Goal: Task Accomplishment & Management: Manage account settings

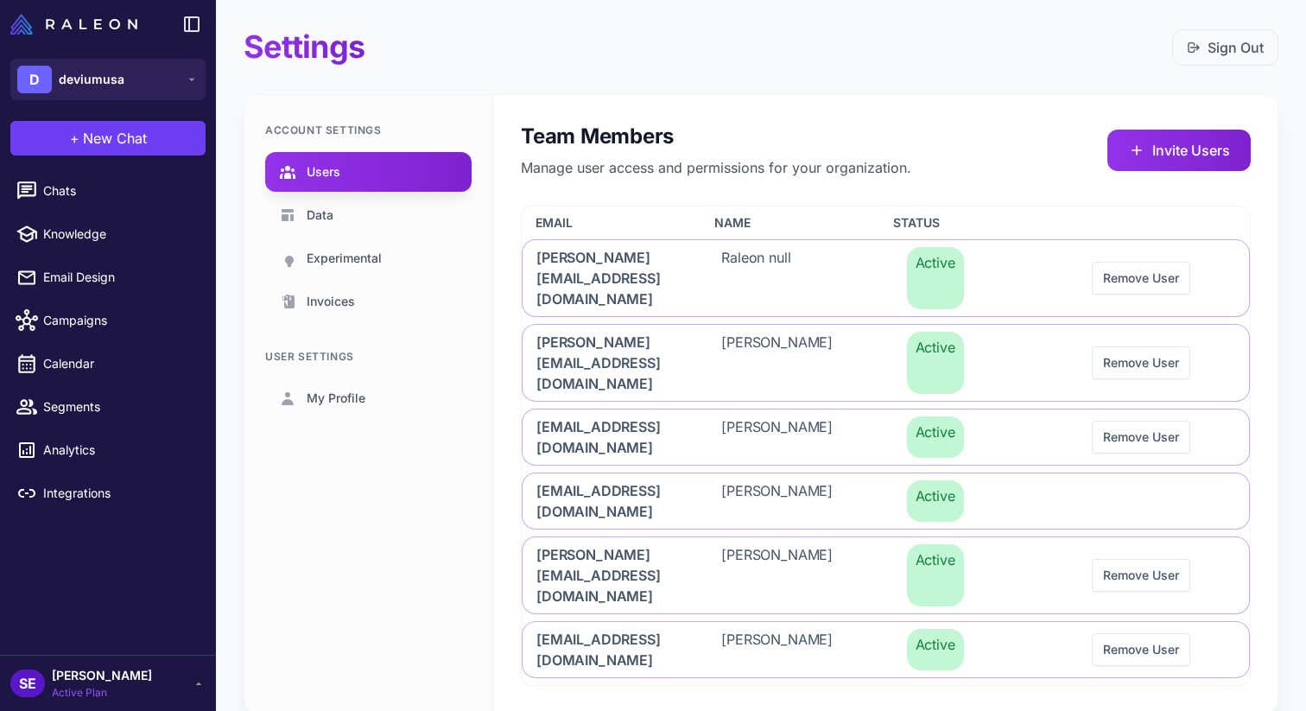
click at [113, 680] on span "[PERSON_NAME]" at bounding box center [102, 675] width 100 height 19
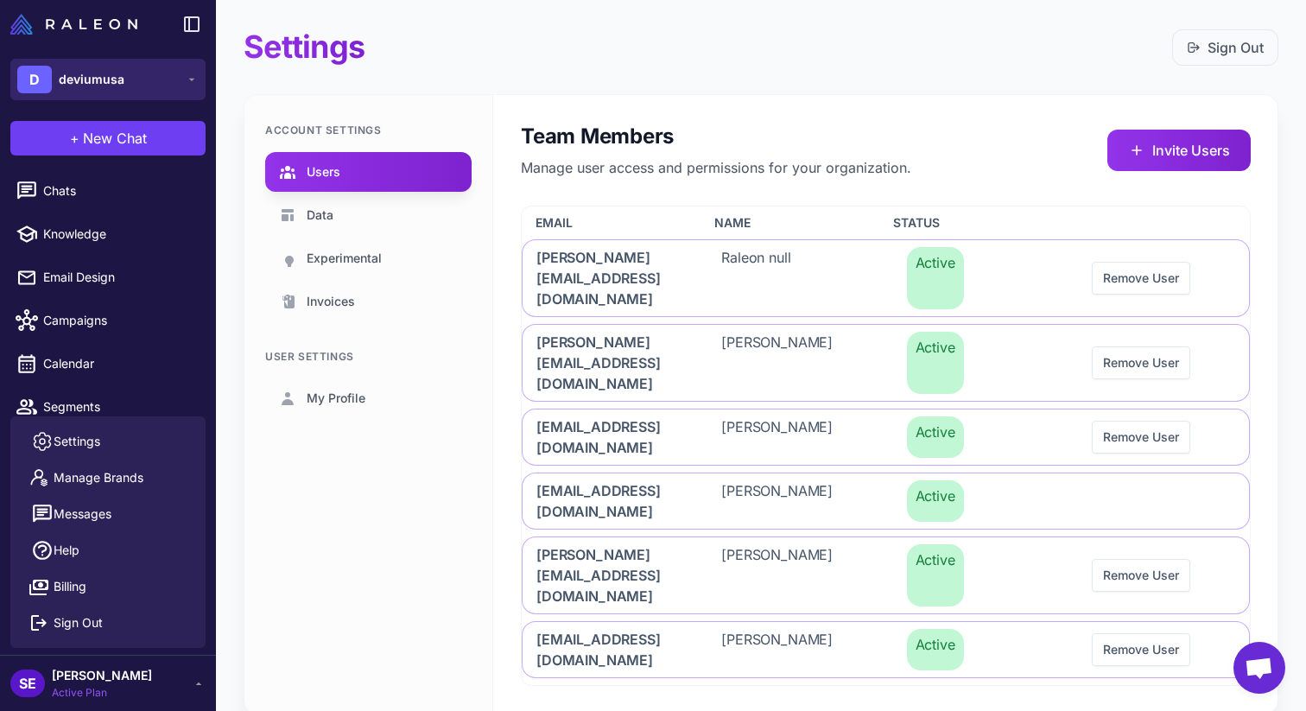
click at [155, 79] on button "D deviumusa" at bounding box center [107, 79] width 195 height 41
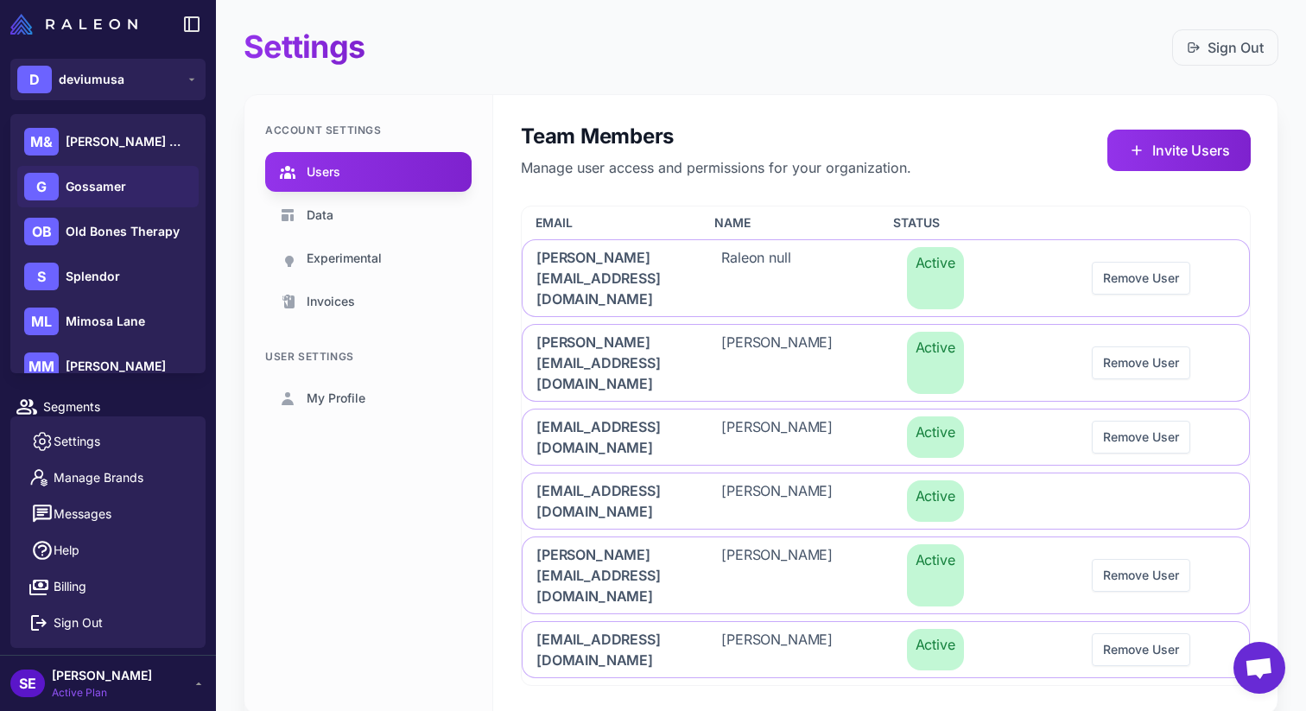
click at [153, 176] on div "[PERSON_NAME]" at bounding box center [107, 186] width 181 height 41
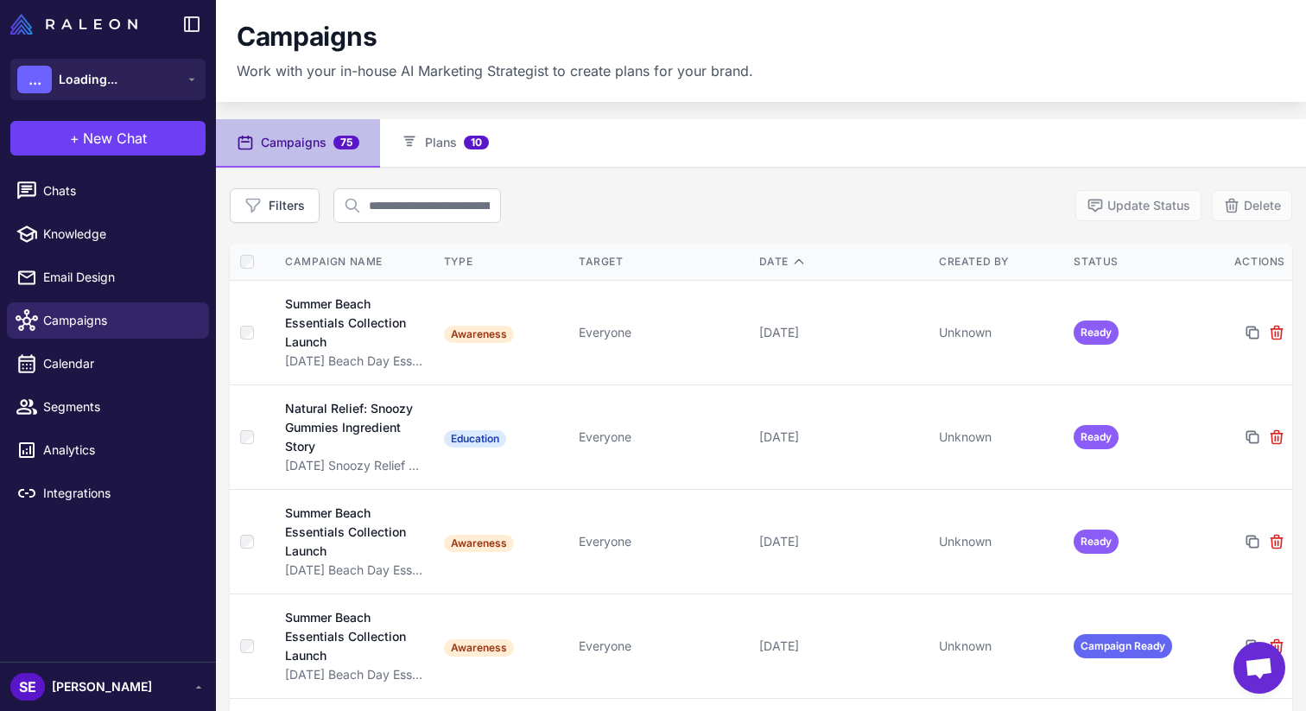
click at [89, 681] on span "[PERSON_NAME]" at bounding box center [102, 686] width 100 height 19
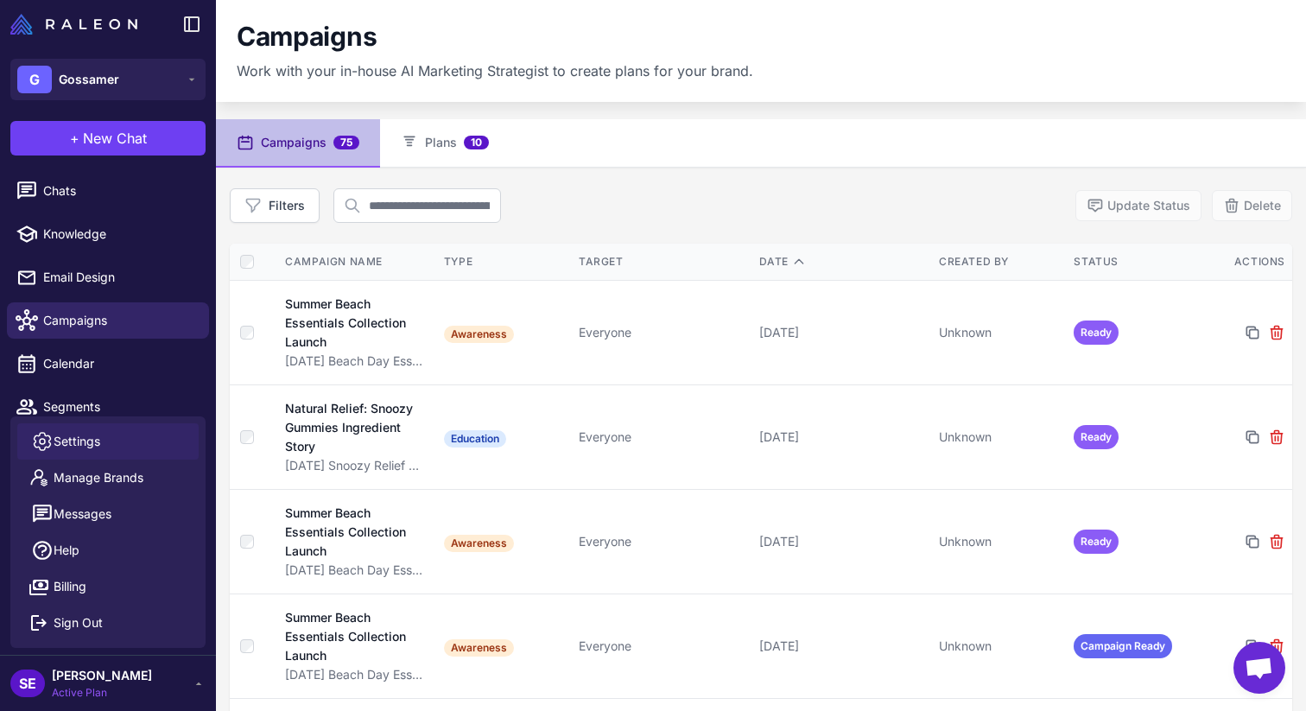
click at [138, 442] on link "Settings" at bounding box center [107, 441] width 181 height 36
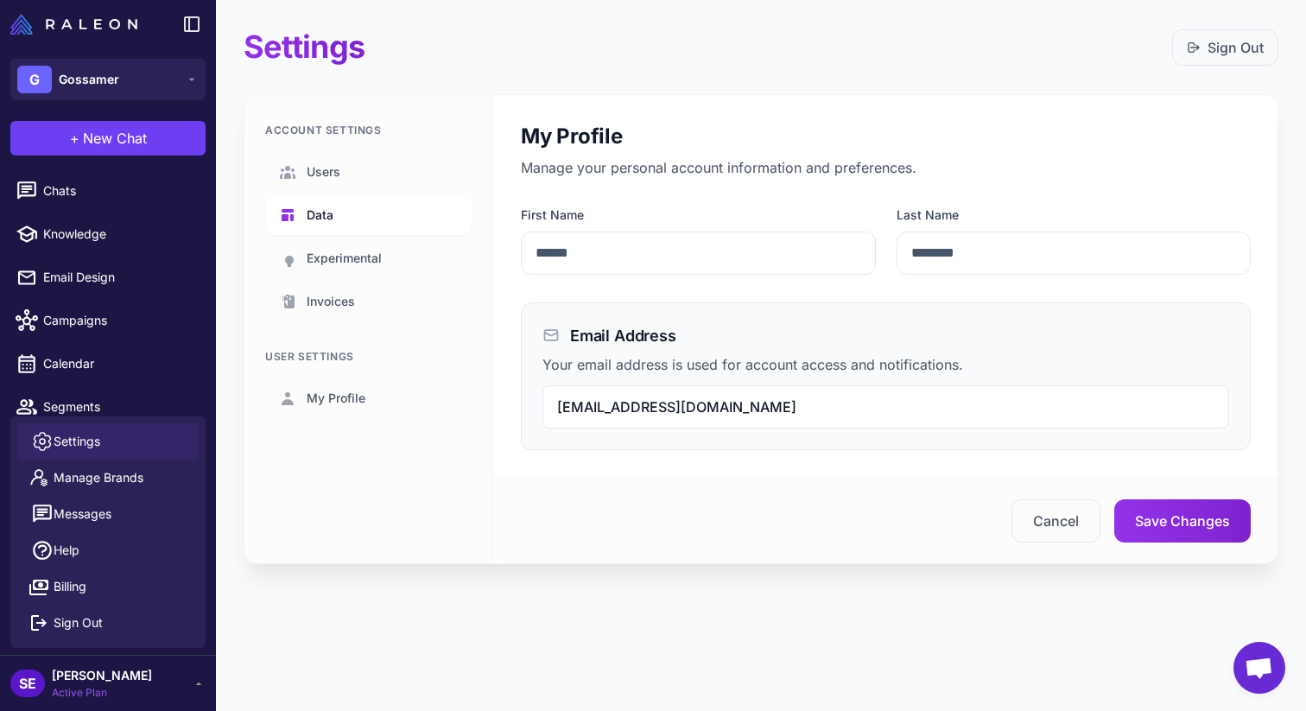
click at [337, 224] on link "Data" at bounding box center [368, 215] width 206 height 40
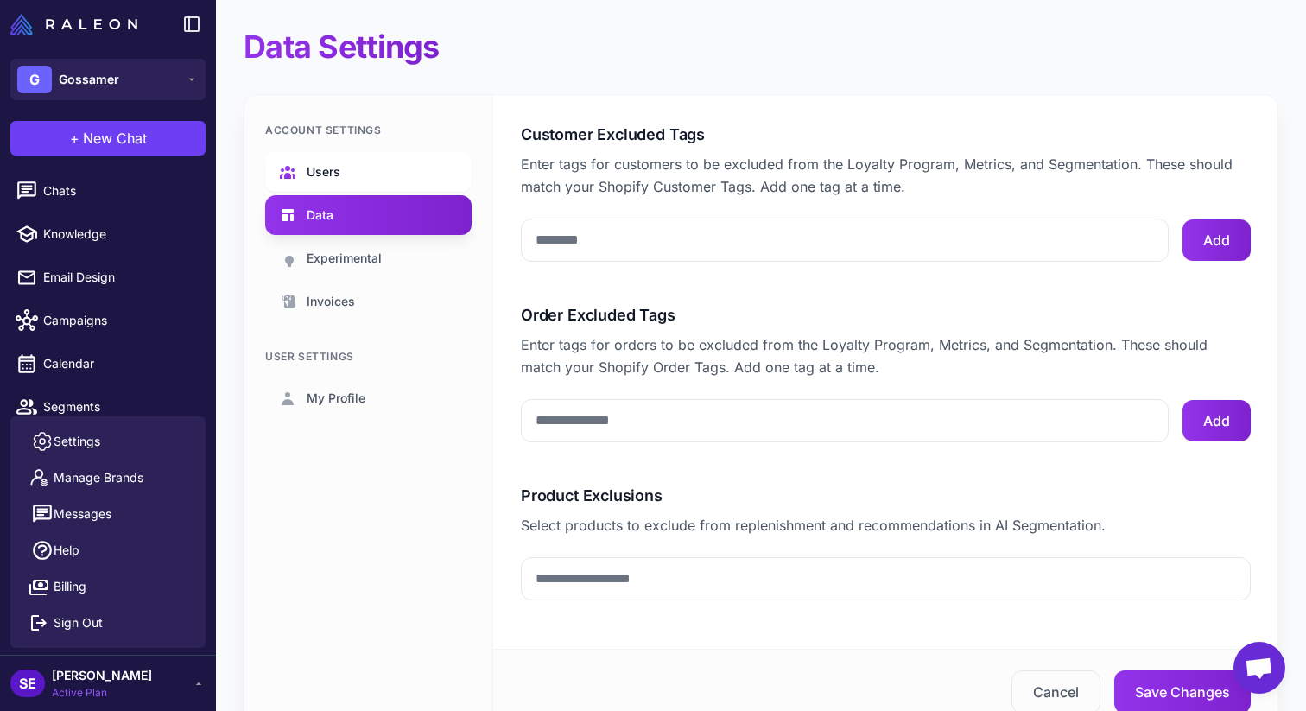
click at [336, 169] on span "Users" at bounding box center [324, 171] width 34 height 19
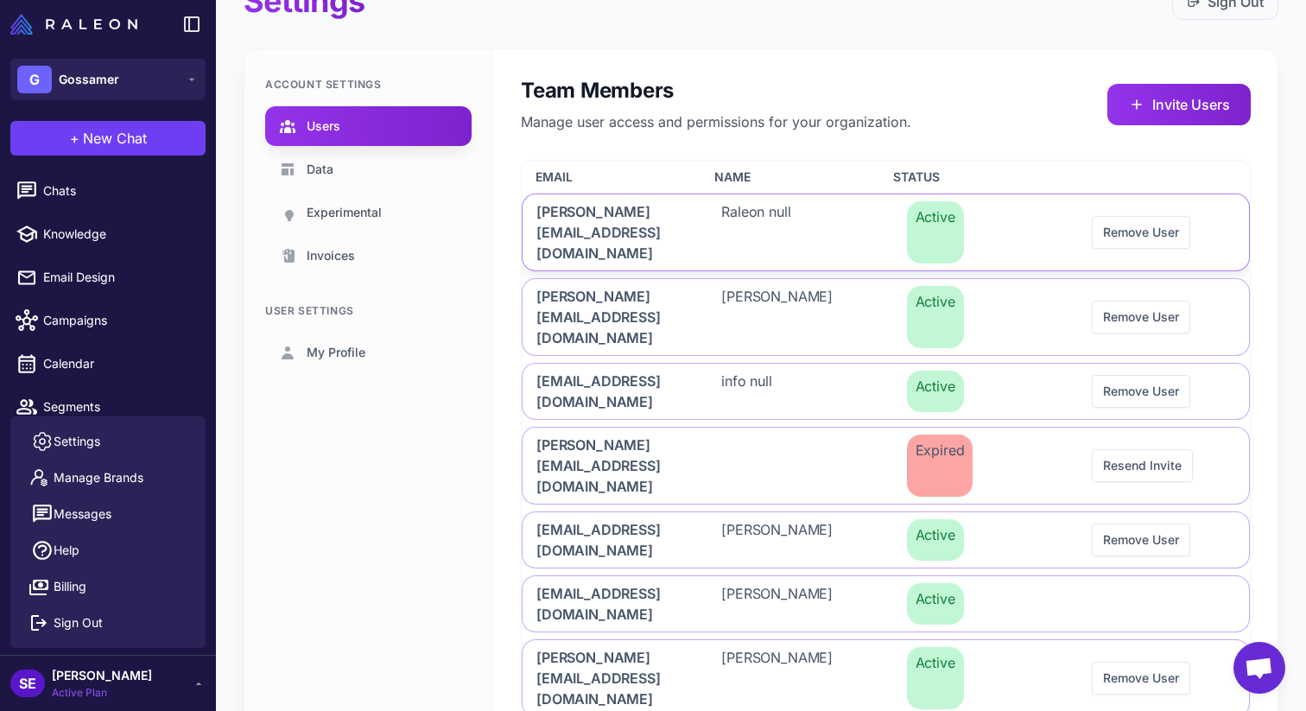
scroll to position [50, 0]
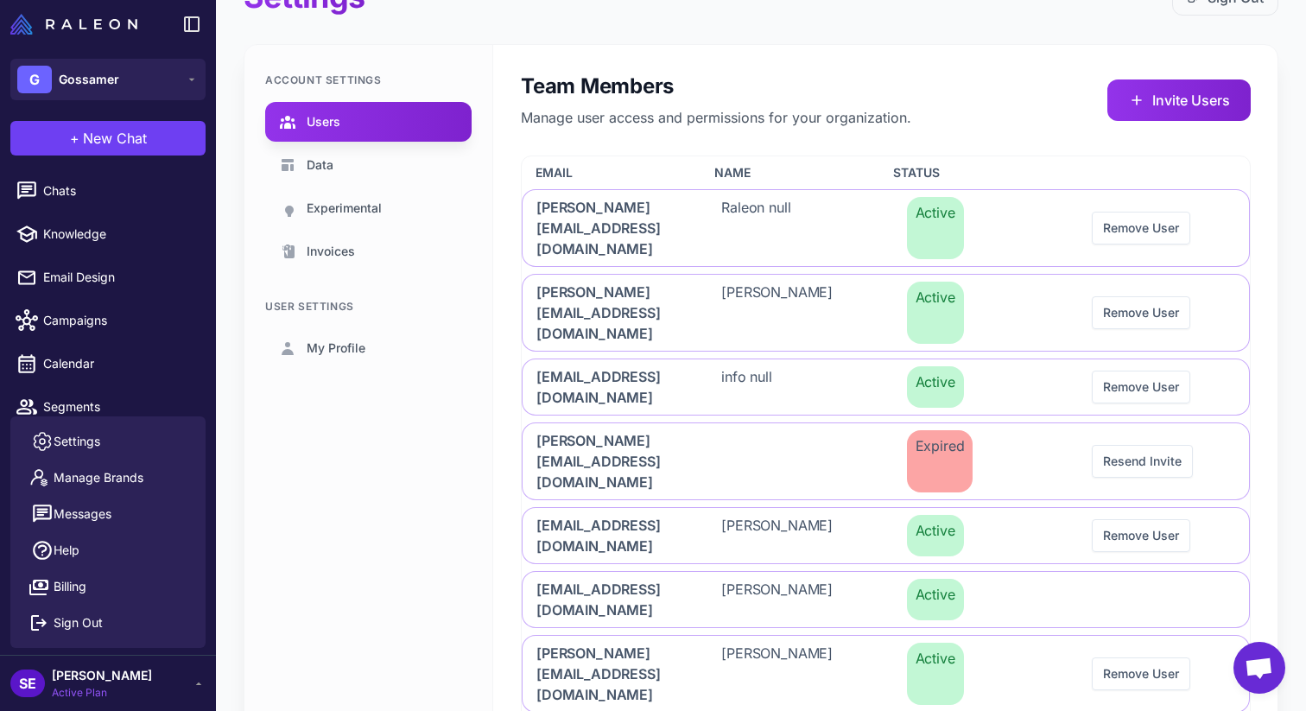
click at [85, 672] on span "[PERSON_NAME]" at bounding box center [102, 675] width 100 height 19
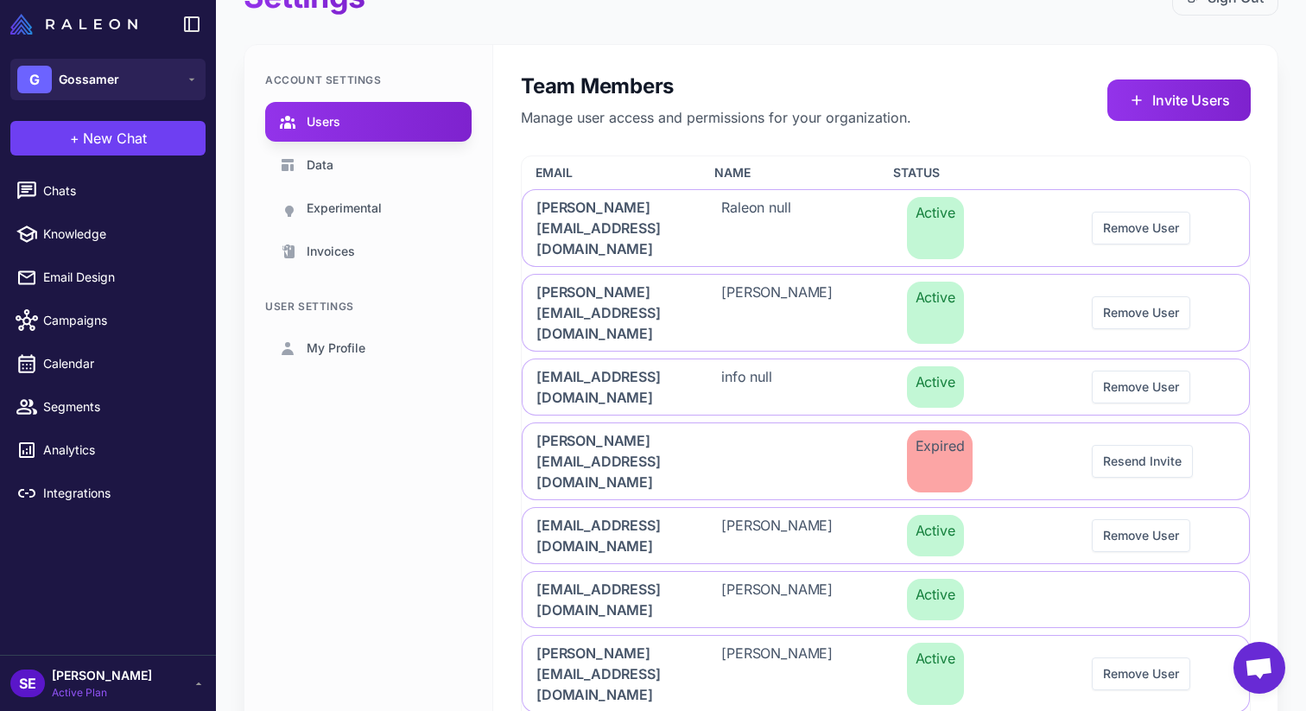
click at [96, 680] on span "[PERSON_NAME]" at bounding box center [102, 675] width 100 height 19
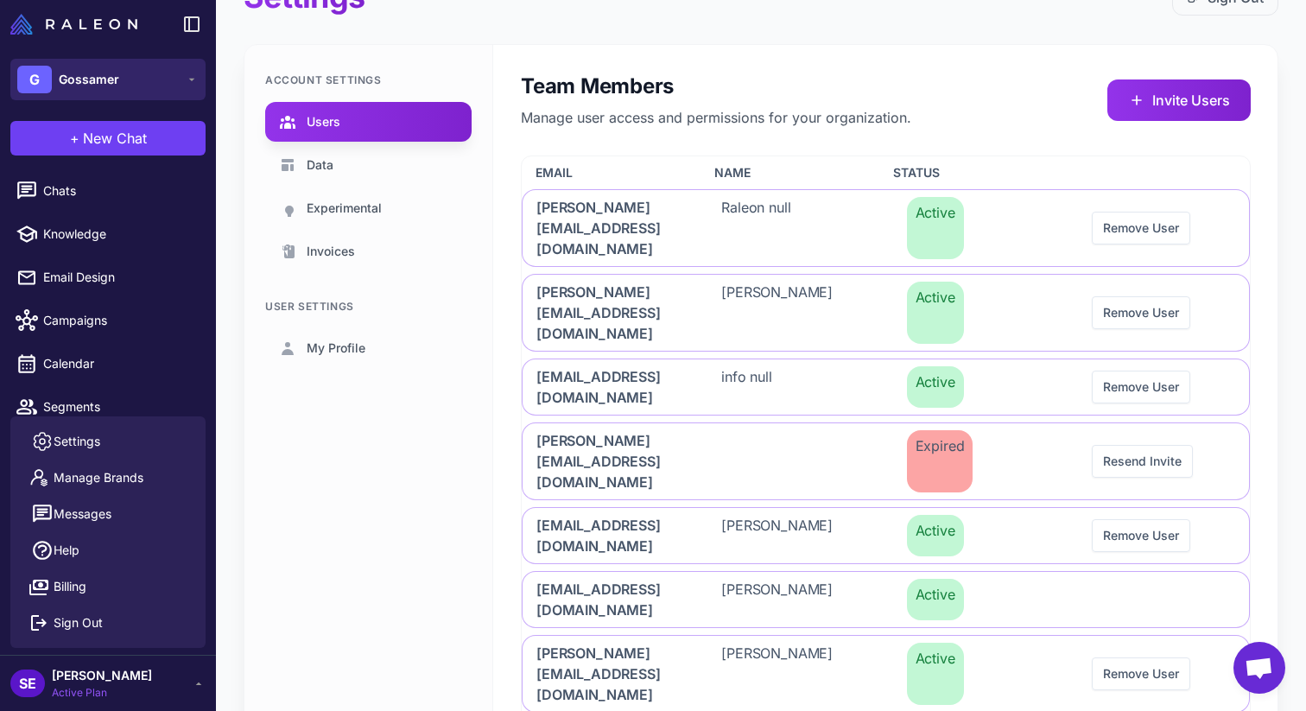
click at [194, 77] on icon at bounding box center [192, 80] width 14 height 14
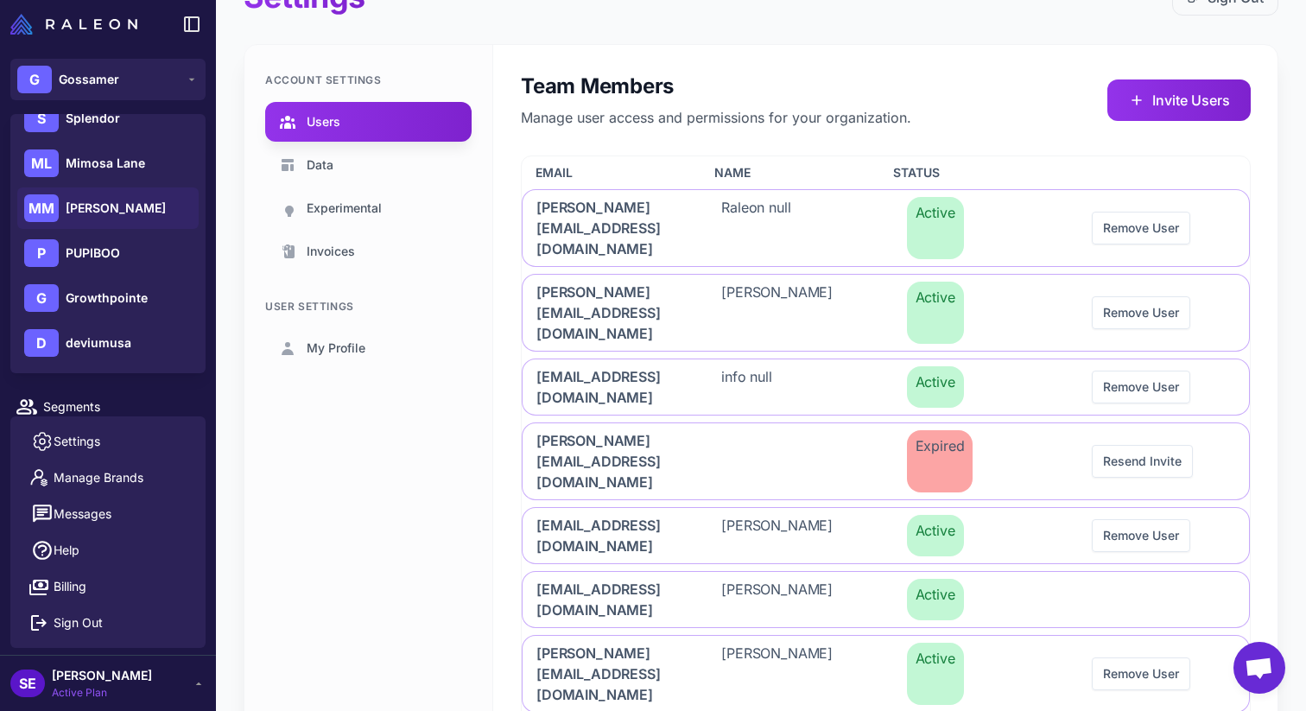
scroll to position [159, 0]
click at [142, 305] on span "Growthpointe" at bounding box center [107, 297] width 82 height 19
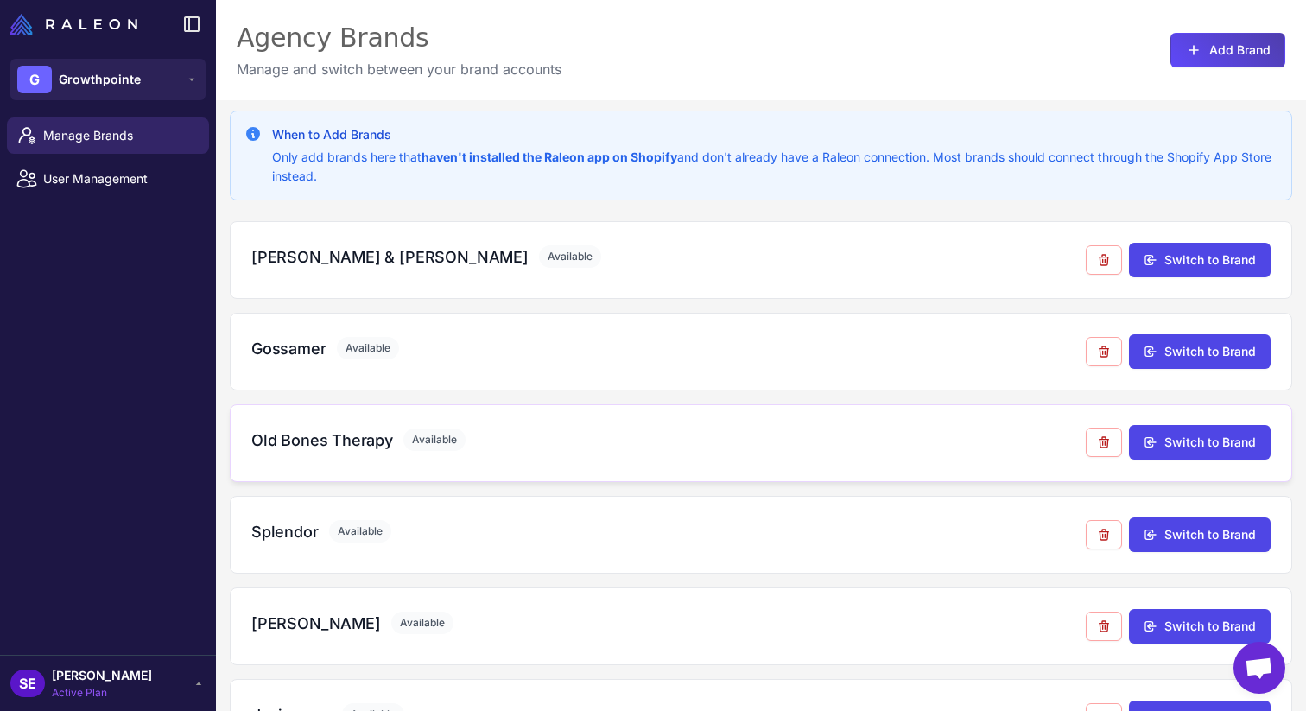
scroll to position [100, 0]
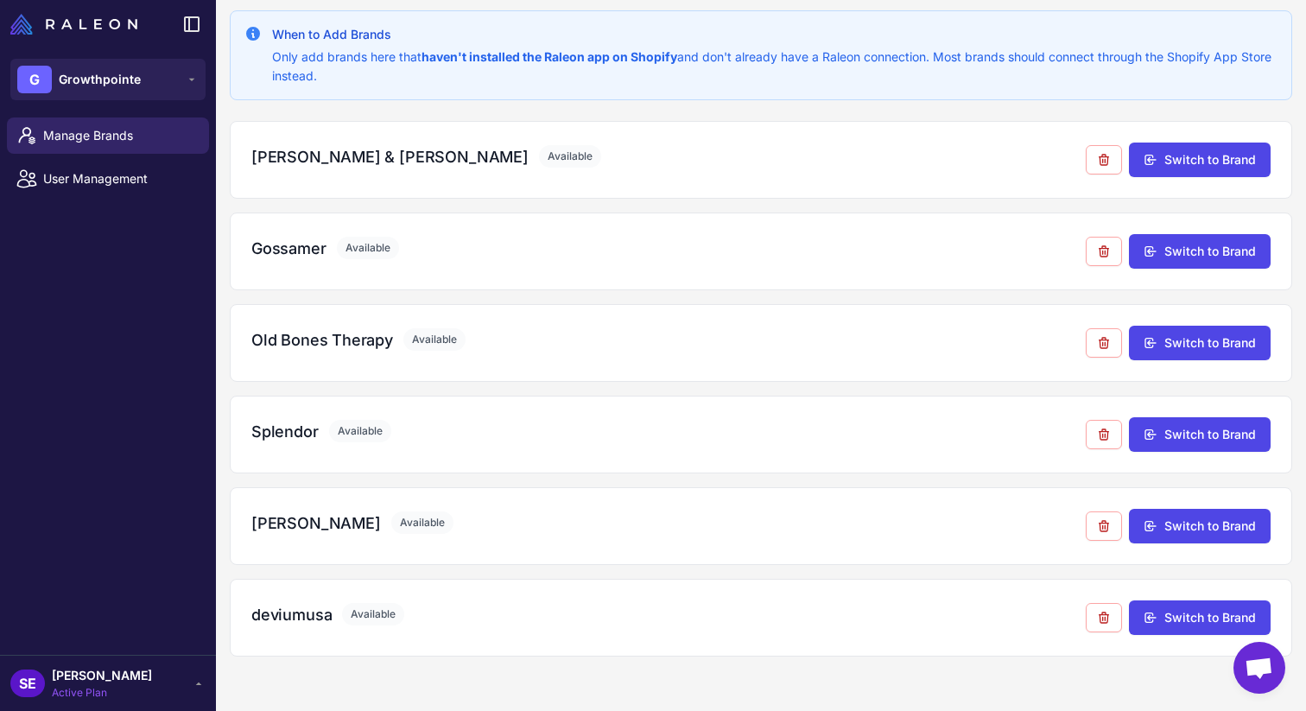
click at [146, 107] on div "G Growthpointe" at bounding box center [108, 79] width 216 height 62
click at [146, 88] on button "G Growthpointe" at bounding box center [107, 79] width 195 height 41
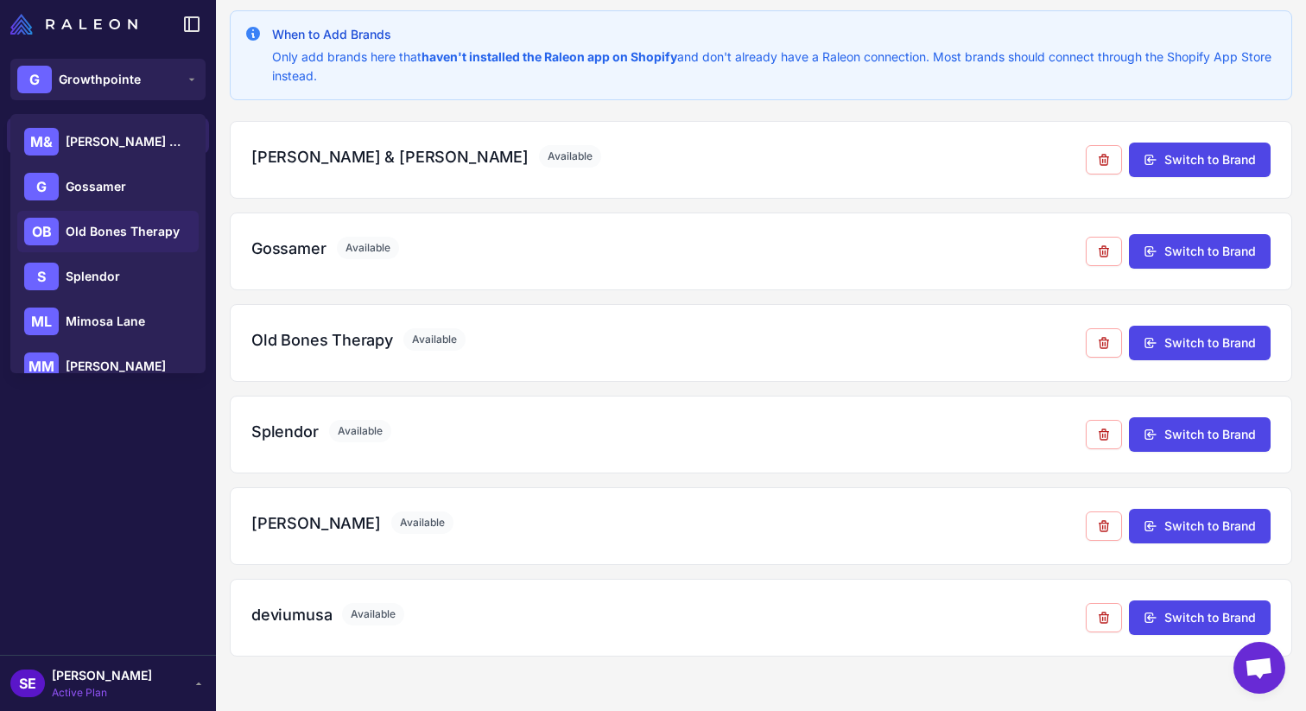
scroll to position [159, 0]
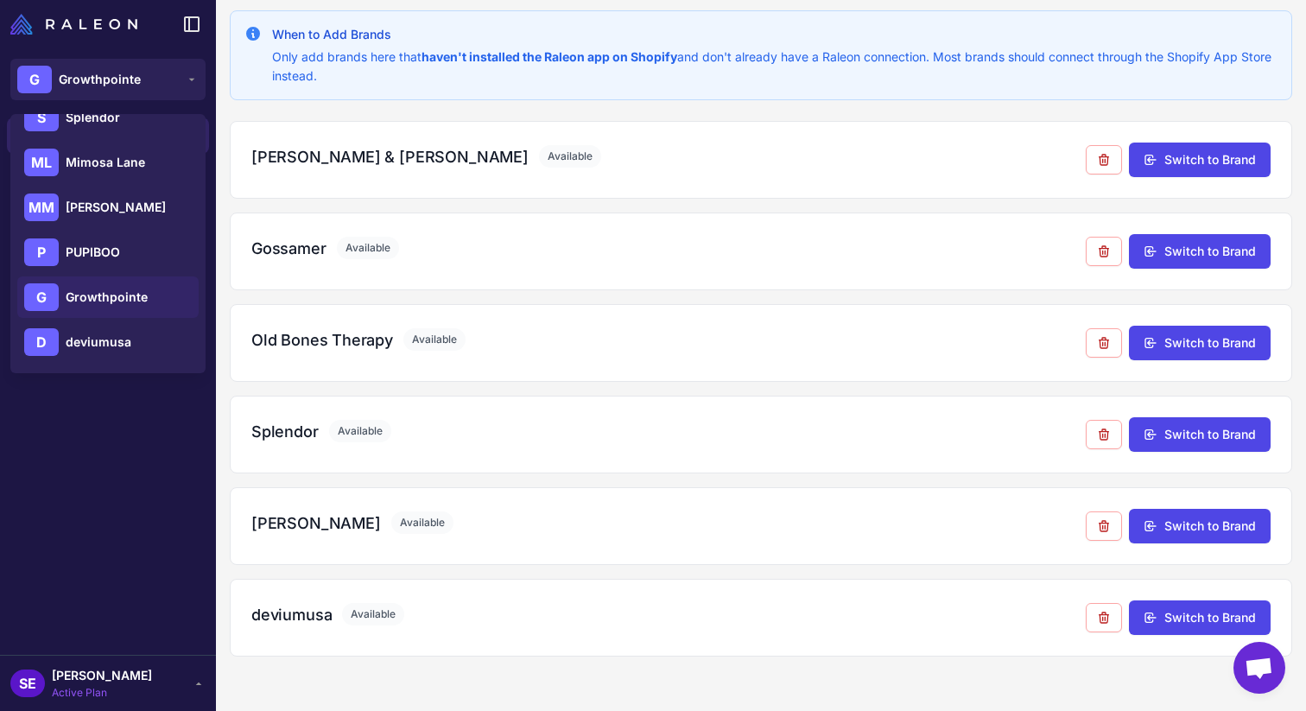
click at [336, 680] on div "When to Add Brands Only add brands here that haven't installed the Raleon app o…" at bounding box center [761, 355] width 1090 height 711
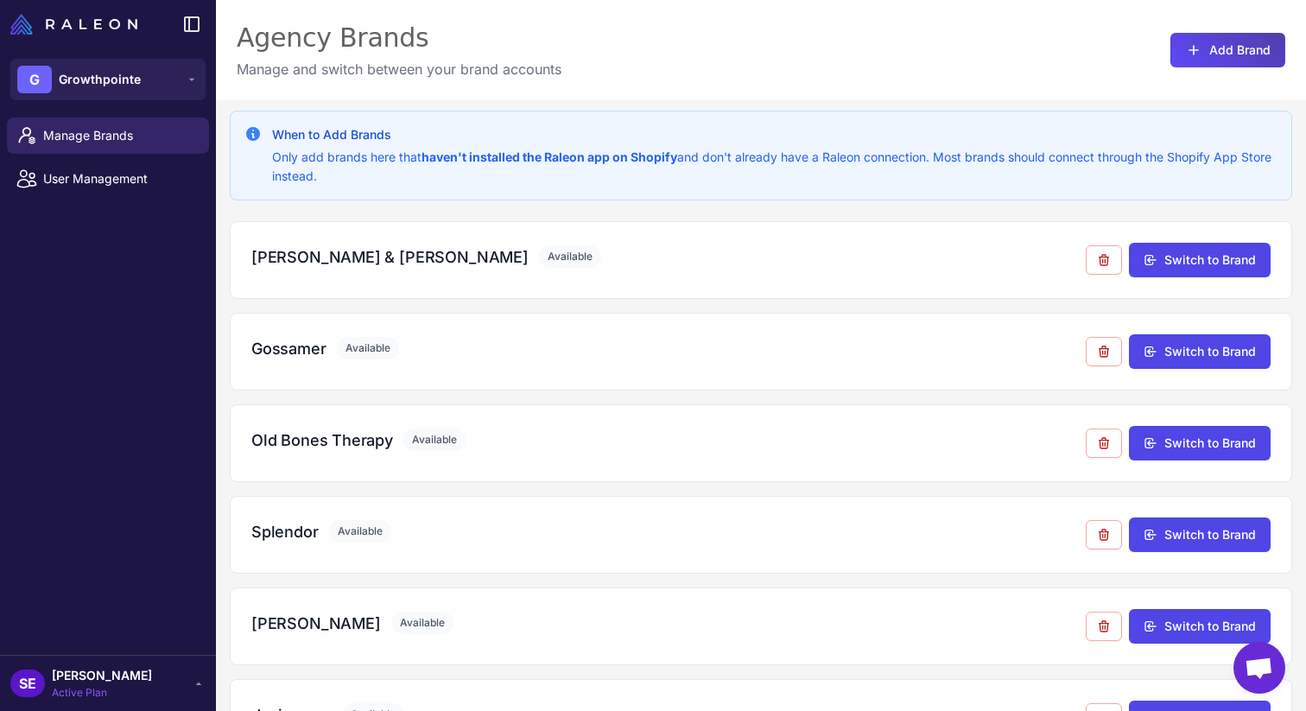
scroll to position [100, 0]
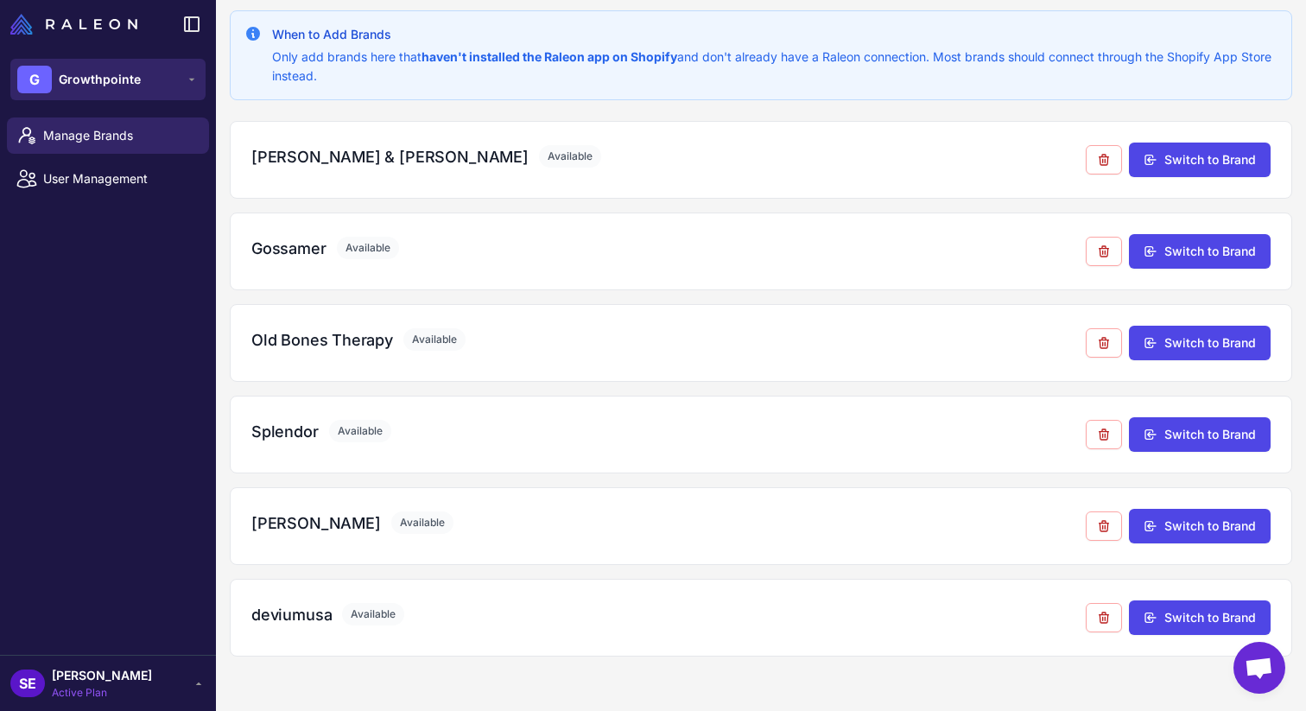
click at [103, 72] on span "Growthpointe" at bounding box center [100, 79] width 82 height 19
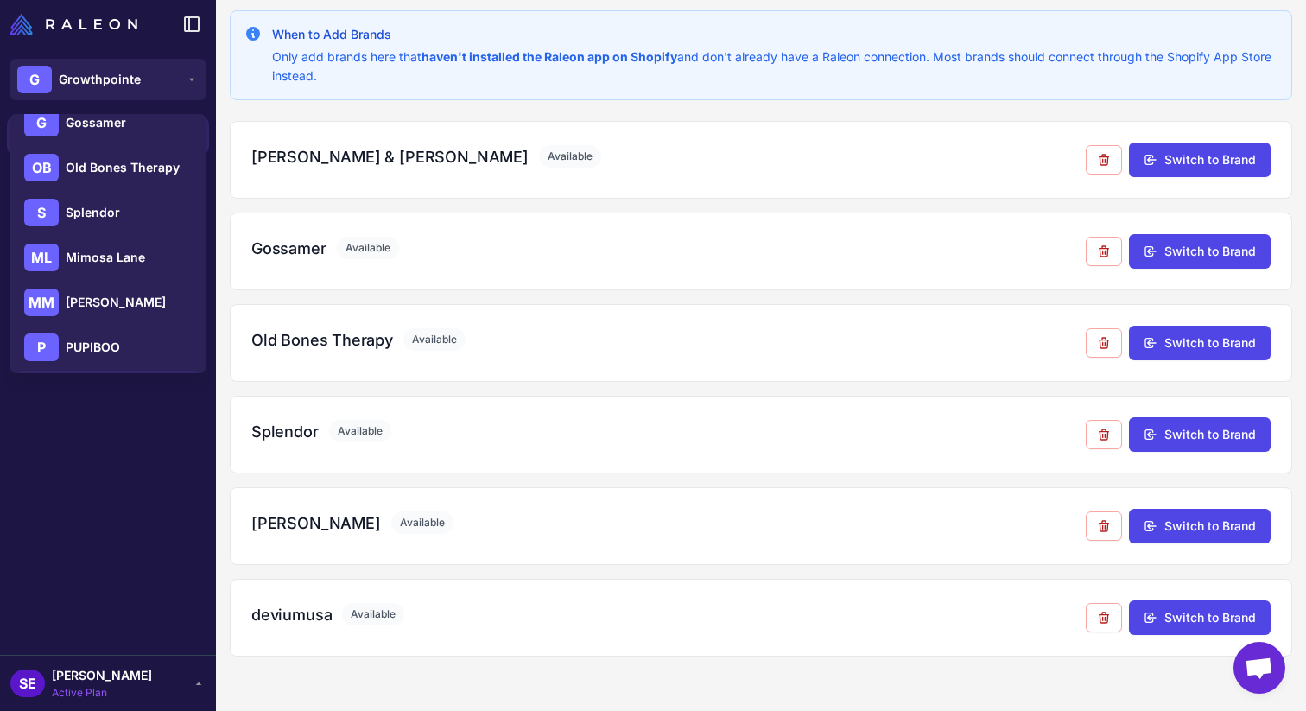
scroll to position [159, 0]
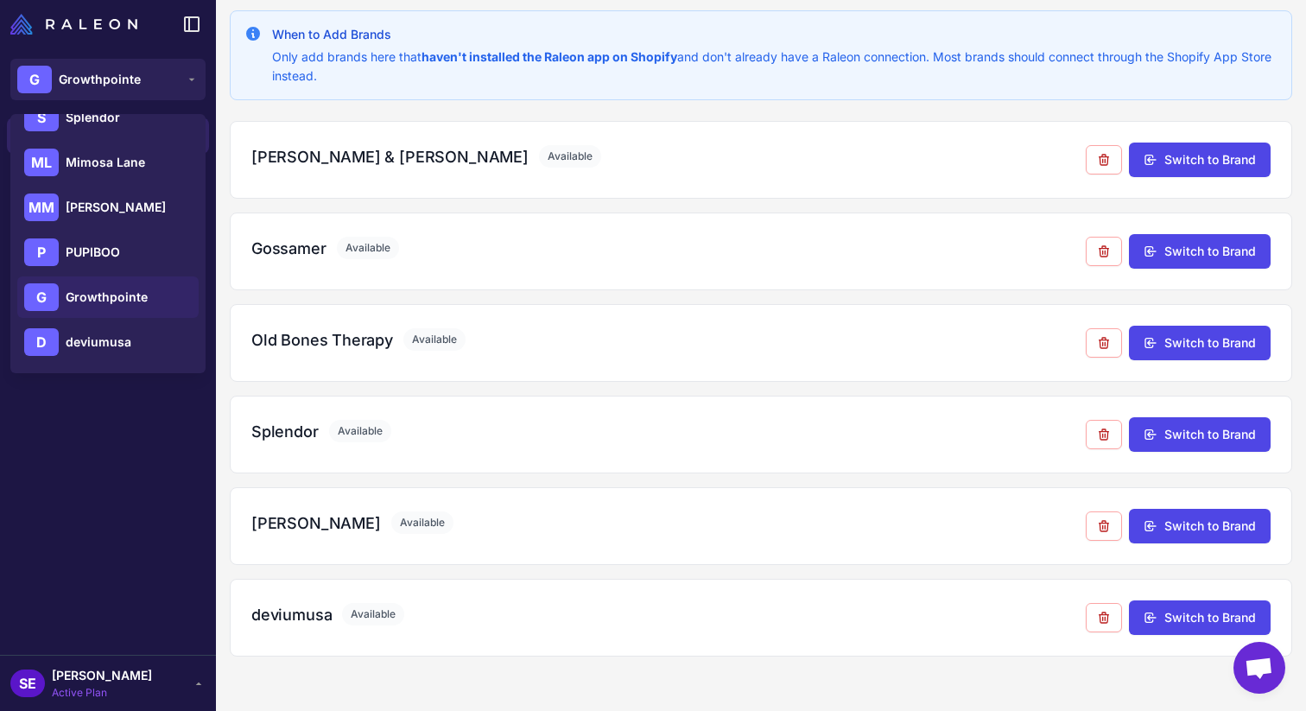
click at [96, 577] on div "Manage Brands User Management" at bounding box center [108, 383] width 216 height 544
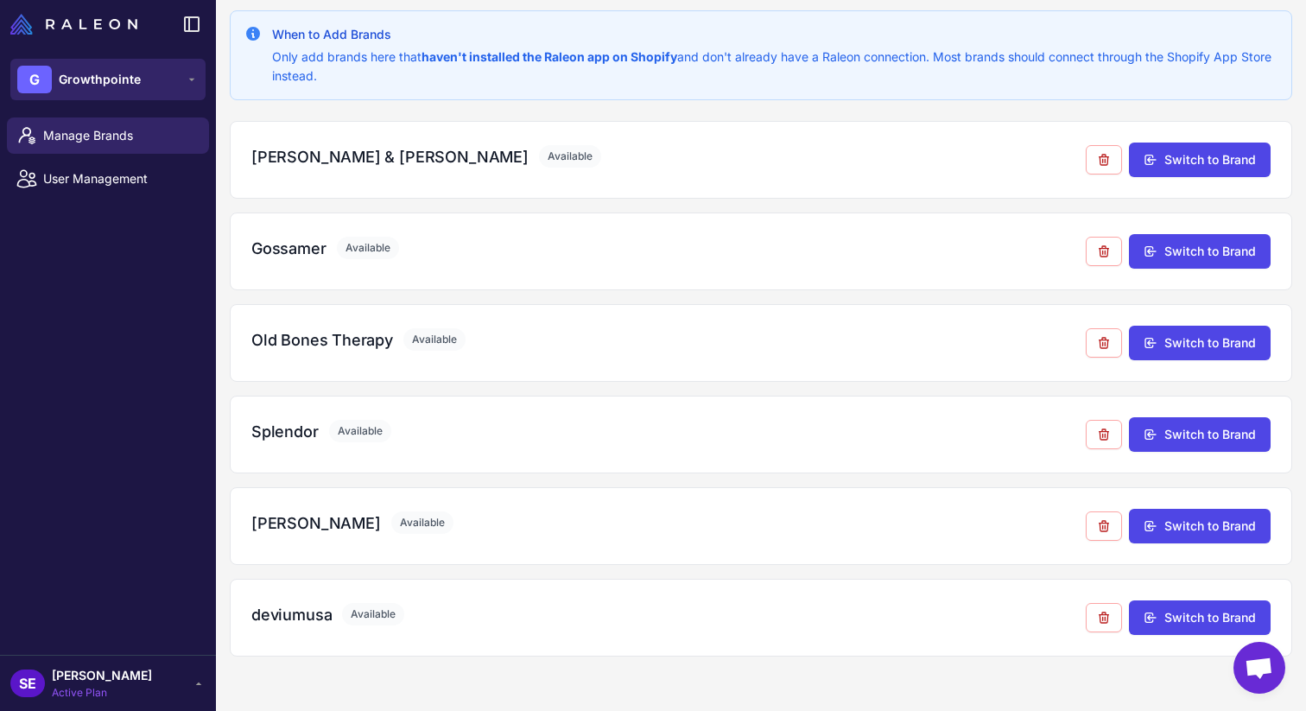
click at [112, 84] on span "Growthpointe" at bounding box center [100, 79] width 82 height 19
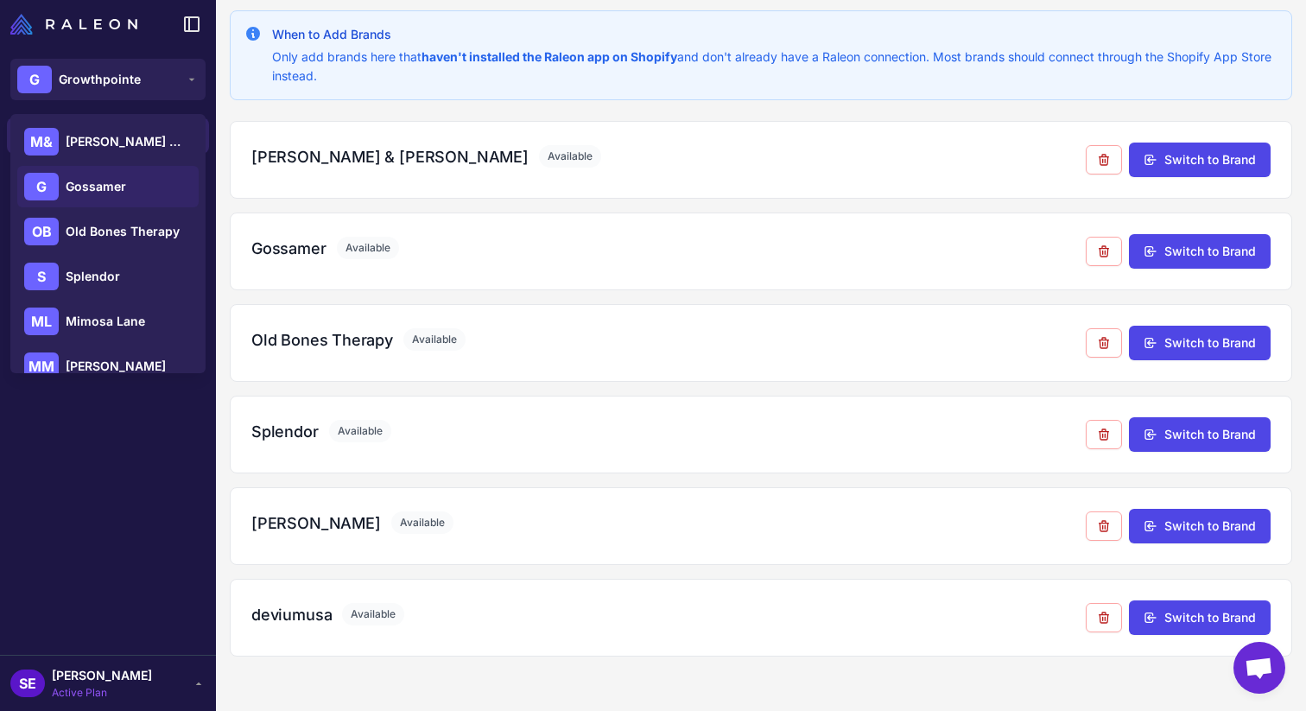
click at [127, 190] on div "[PERSON_NAME]" at bounding box center [107, 186] width 181 height 41
